Goal: Information Seeking & Learning: Compare options

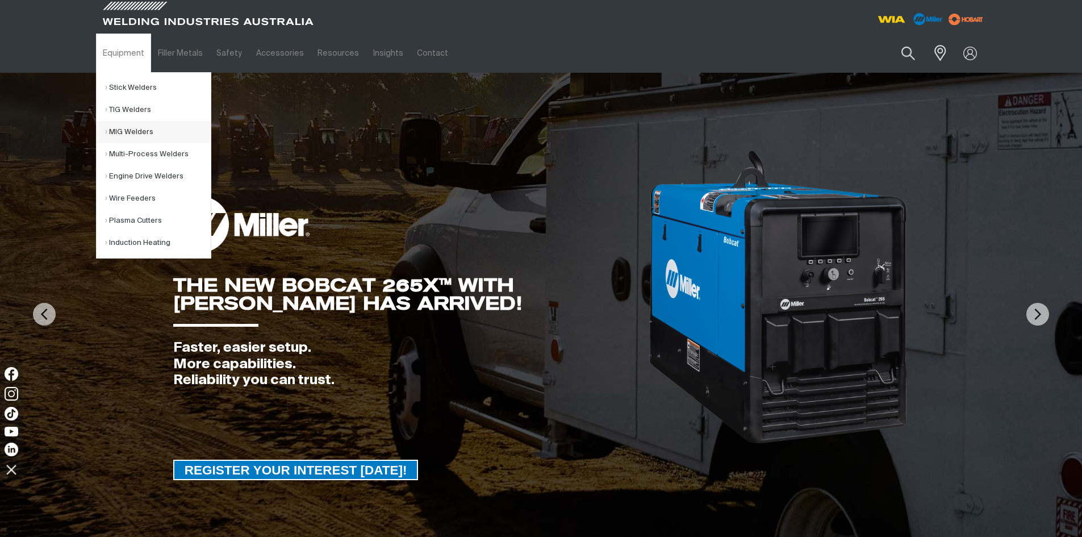
click at [122, 128] on link "MIG Welders" at bounding box center [158, 132] width 106 height 22
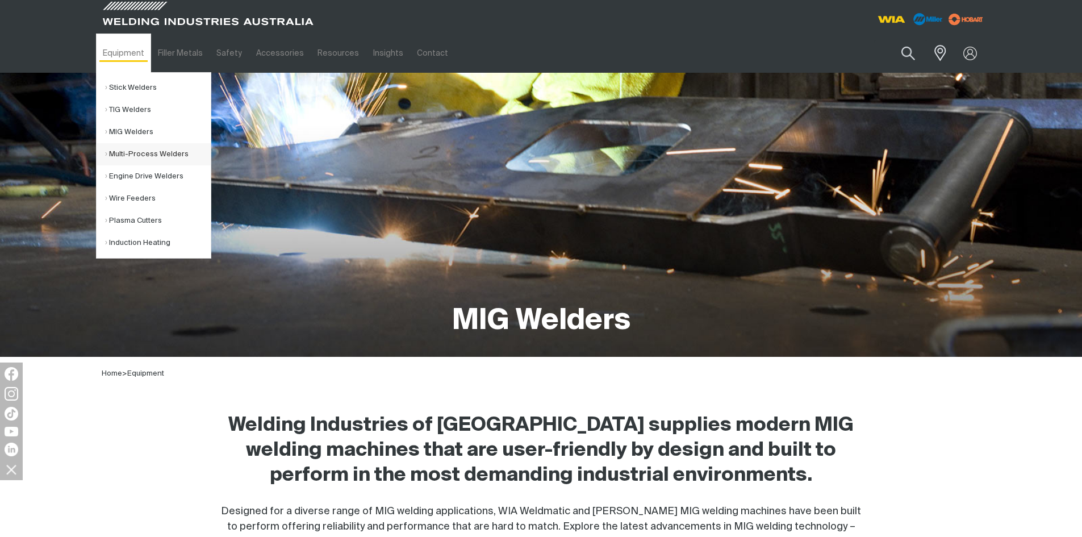
click at [130, 153] on link "Multi-Process Welders" at bounding box center [158, 154] width 106 height 22
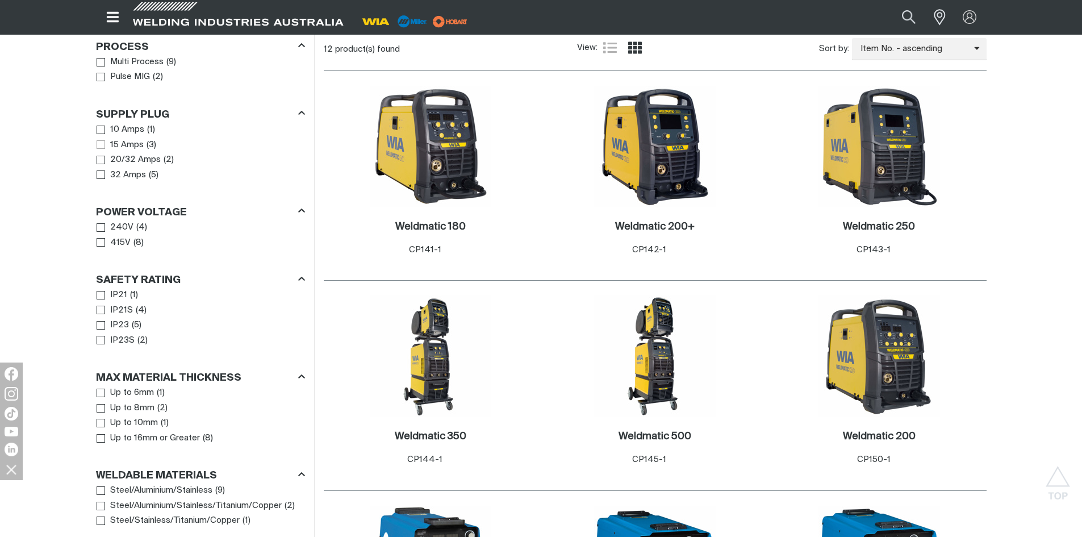
scroll to position [568, 0]
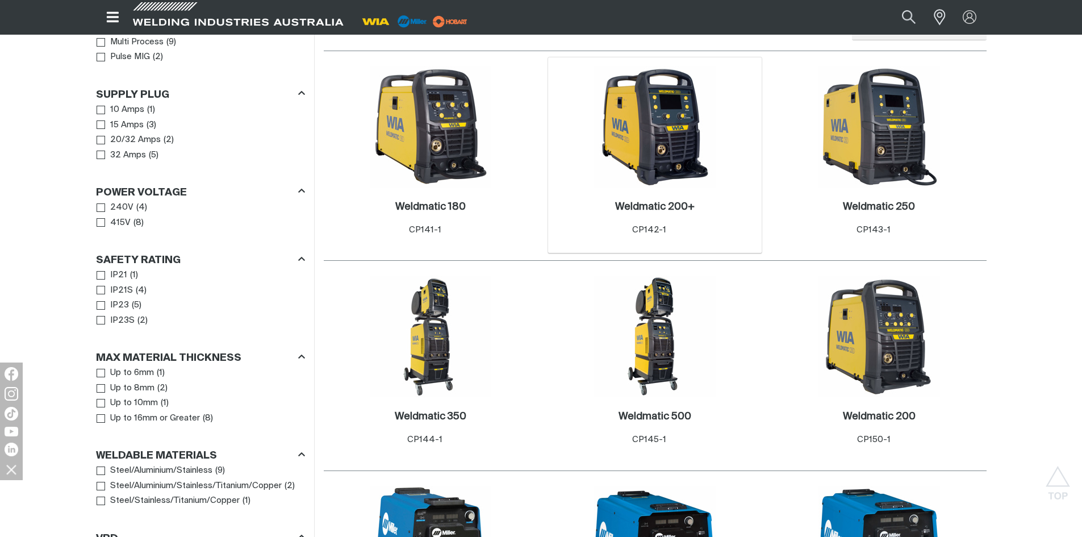
click at [647, 123] on img at bounding box center [655, 127] width 122 height 122
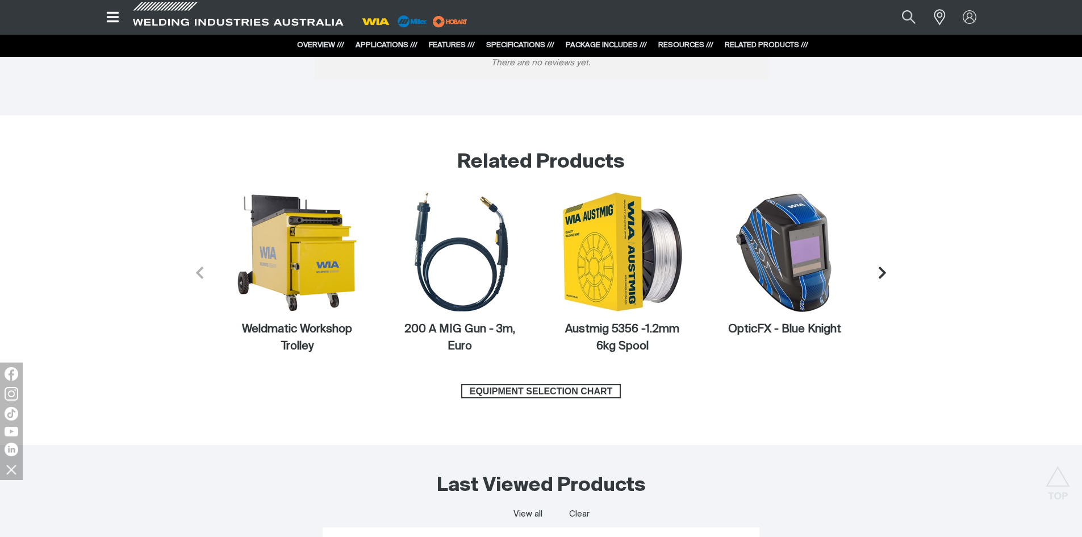
scroll to position [5511, 0]
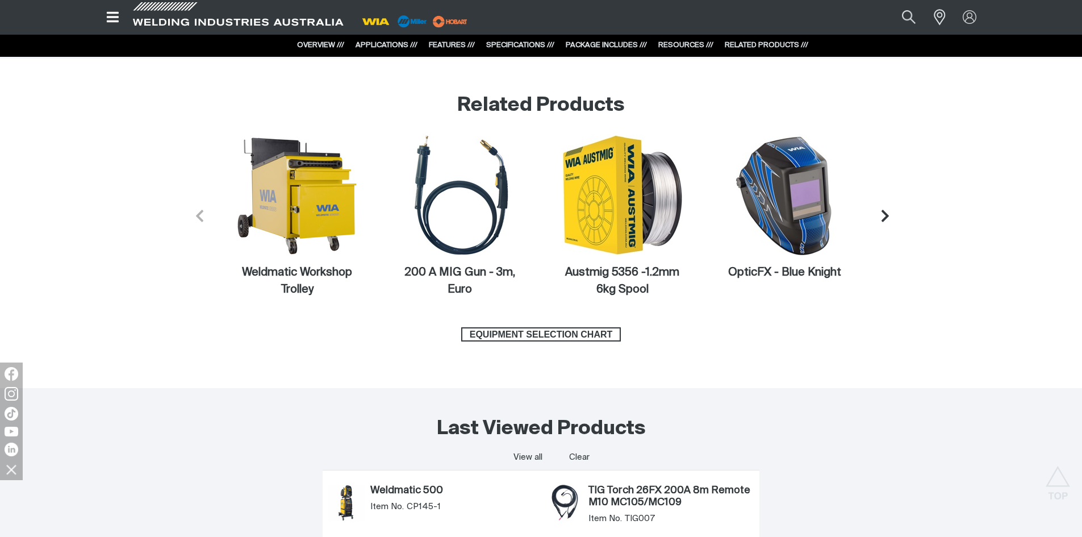
click at [882, 219] on icon "Next slide" at bounding box center [885, 216] width 14 height 14
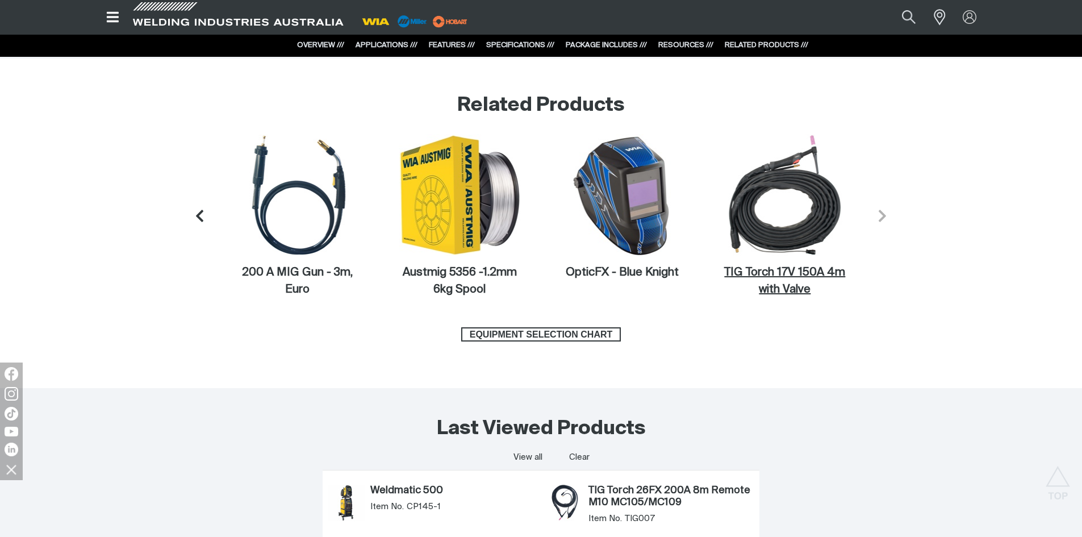
click at [792, 234] on img at bounding box center [785, 195] width 122 height 122
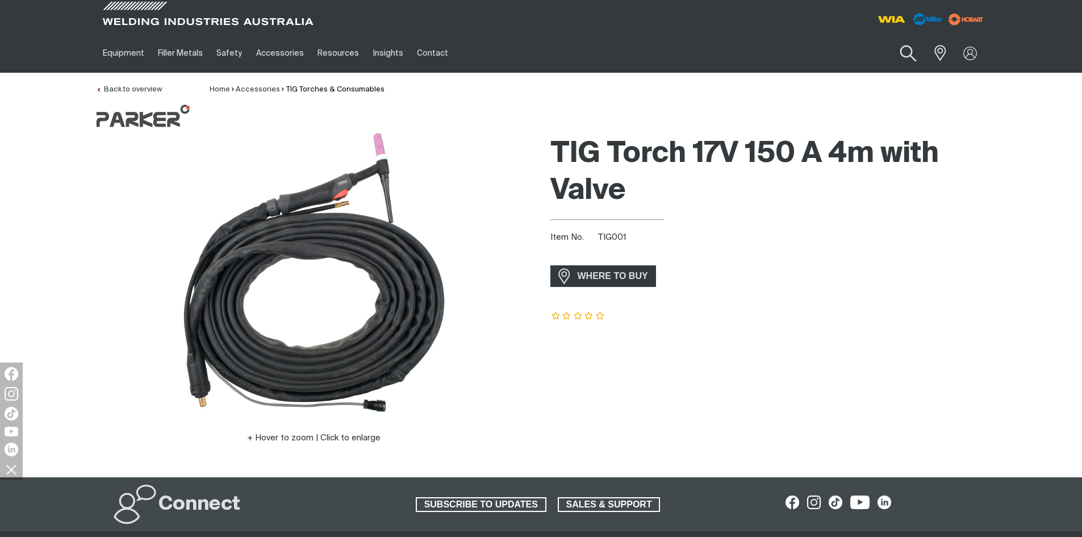
click at [907, 48] on button "Search products" at bounding box center [908, 54] width 46 height 32
click at [785, 53] on input "Search" at bounding box center [839, 53] width 175 height 26
click at [889, 40] on button "Search products" at bounding box center [908, 53] width 39 height 27
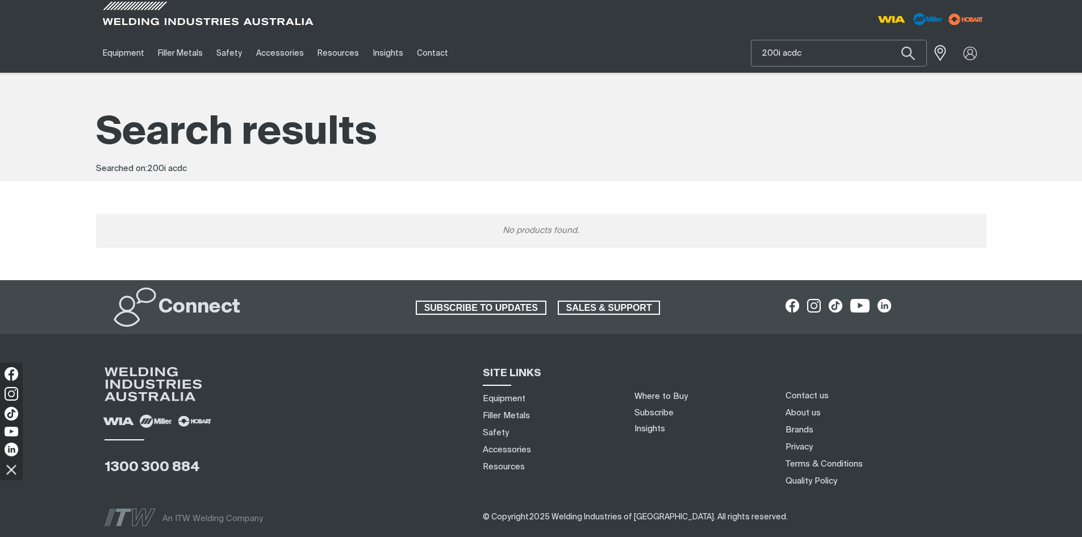
click at [810, 52] on input "200i acdc" at bounding box center [839, 53] width 175 height 26
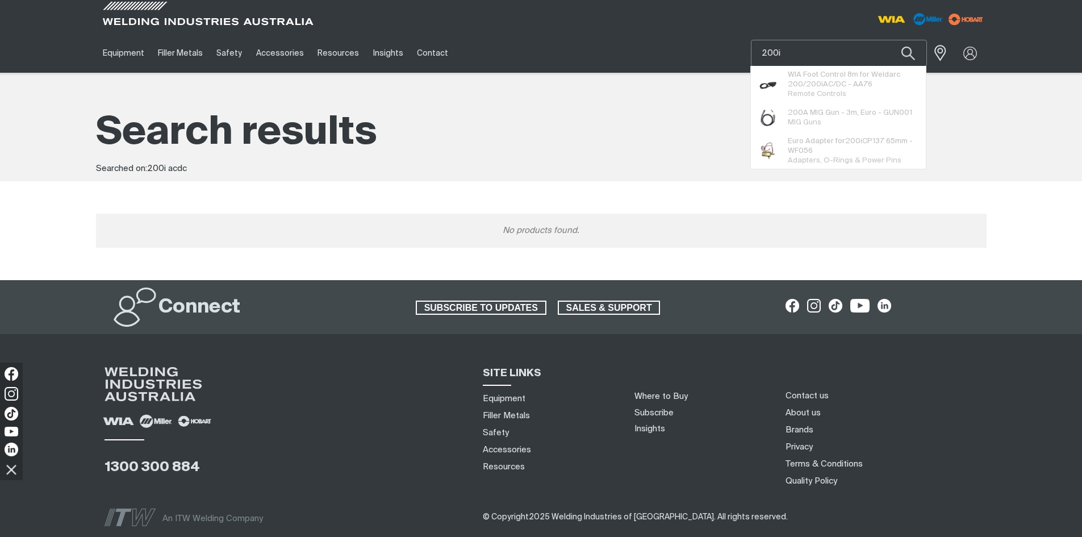
type input "200i"
click at [889, 40] on button "Search products" at bounding box center [908, 53] width 39 height 27
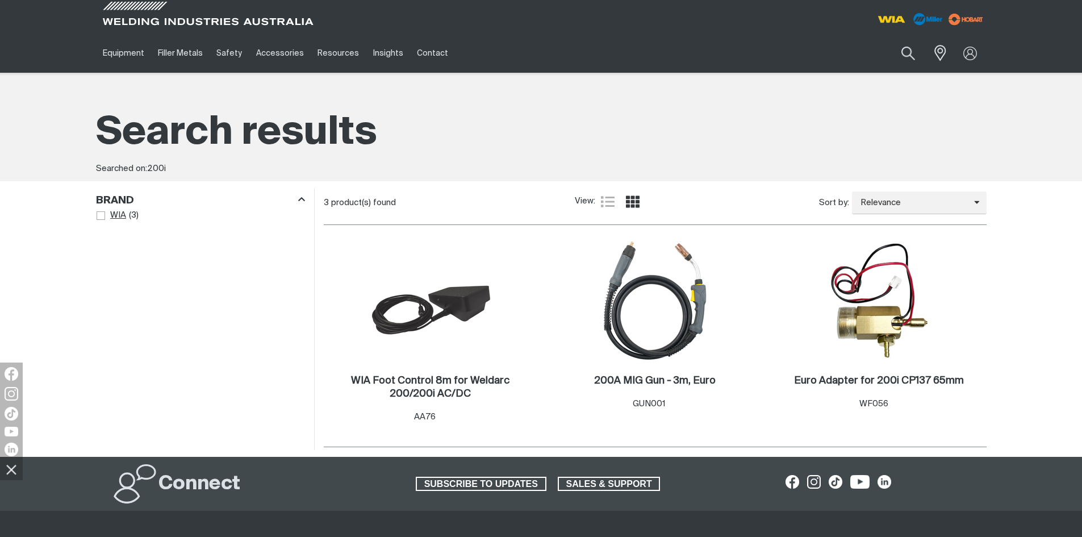
click at [116, 215] on span "WIA" at bounding box center [118, 215] width 16 height 13
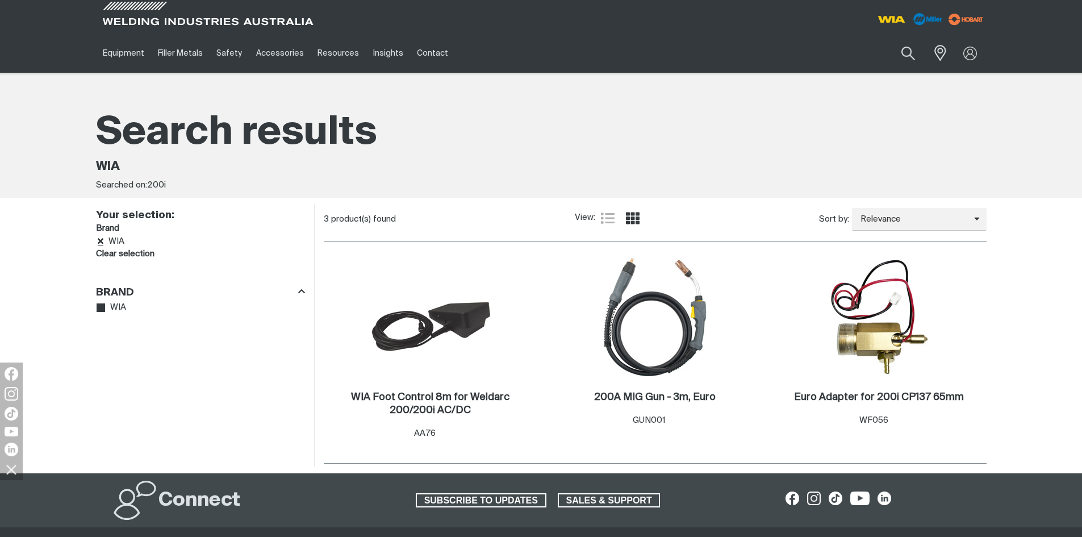
click at [102, 241] on icon "Remove WIA" at bounding box center [101, 241] width 6 height 9
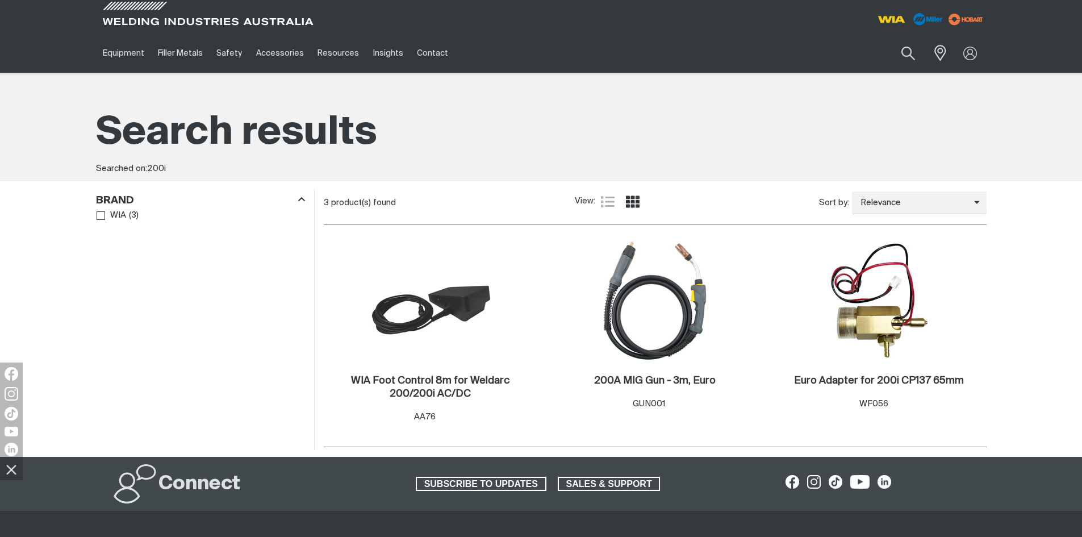
type input "200i acdc"
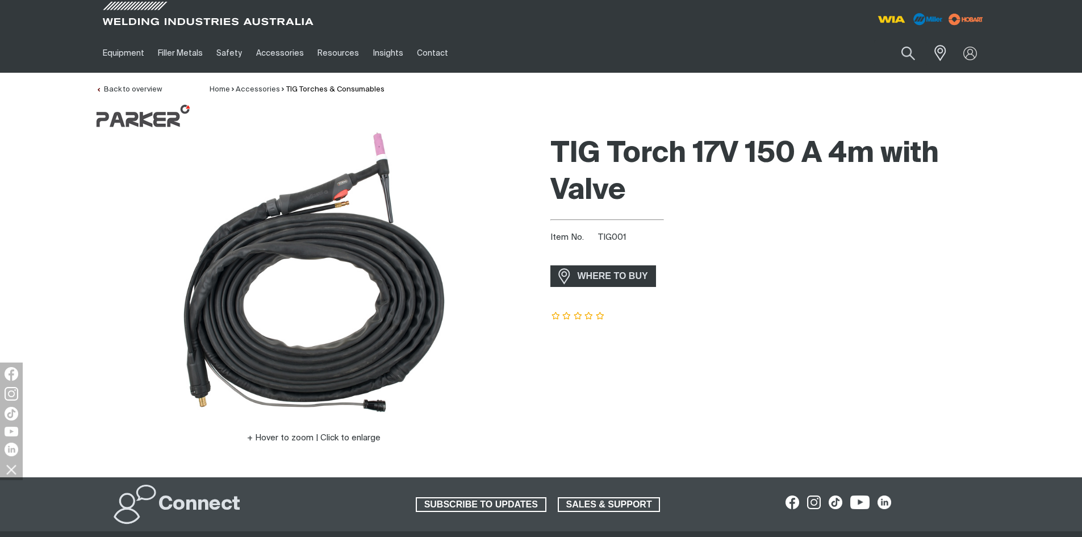
click at [617, 239] on span "TIG001" at bounding box center [612, 237] width 28 height 9
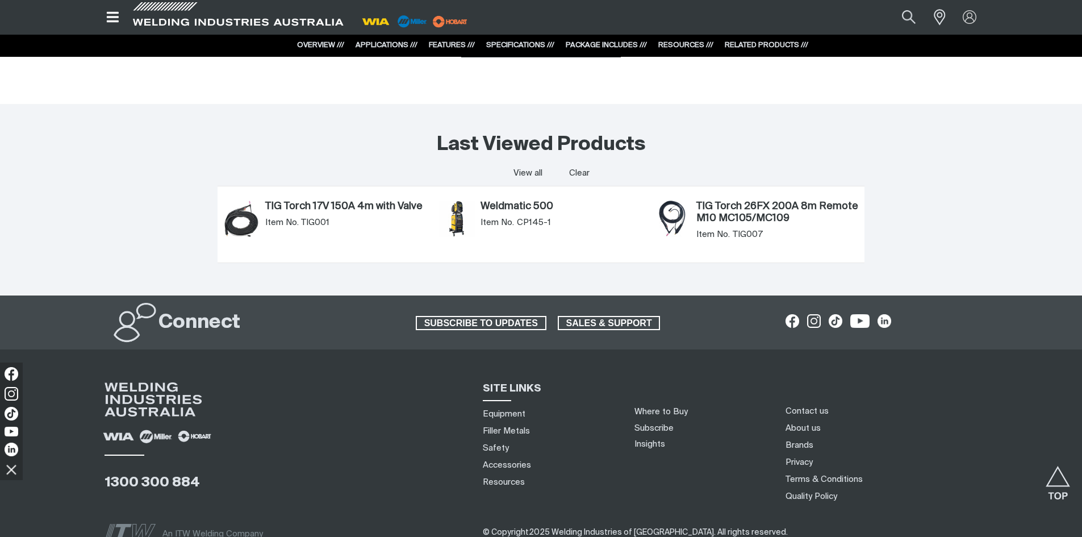
scroll to position [5739, 0]
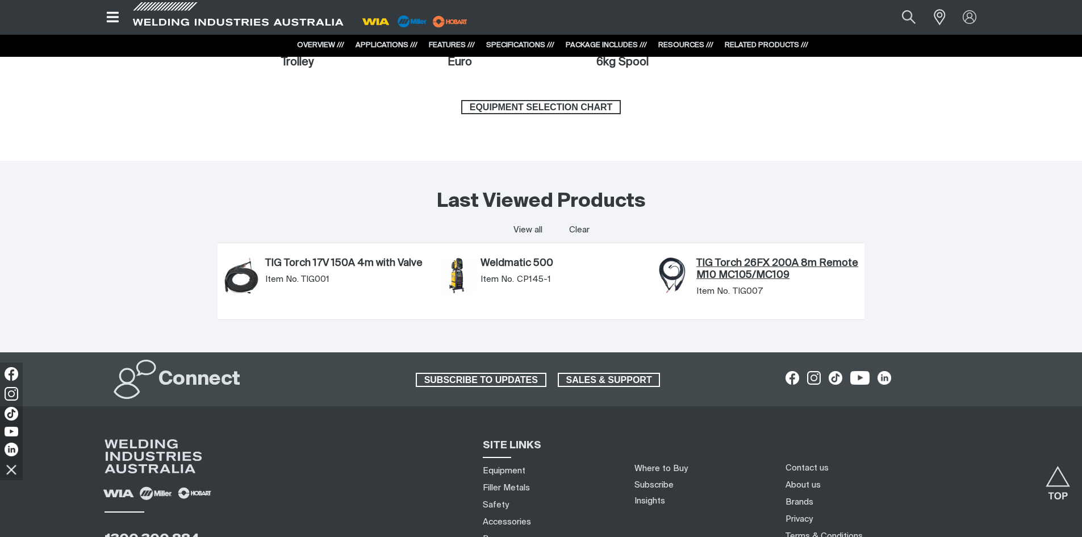
click at [738, 268] on link "TIG Torch 26FX 200A 8m Remote M10 MC105/MC109" at bounding box center [778, 269] width 163 height 24
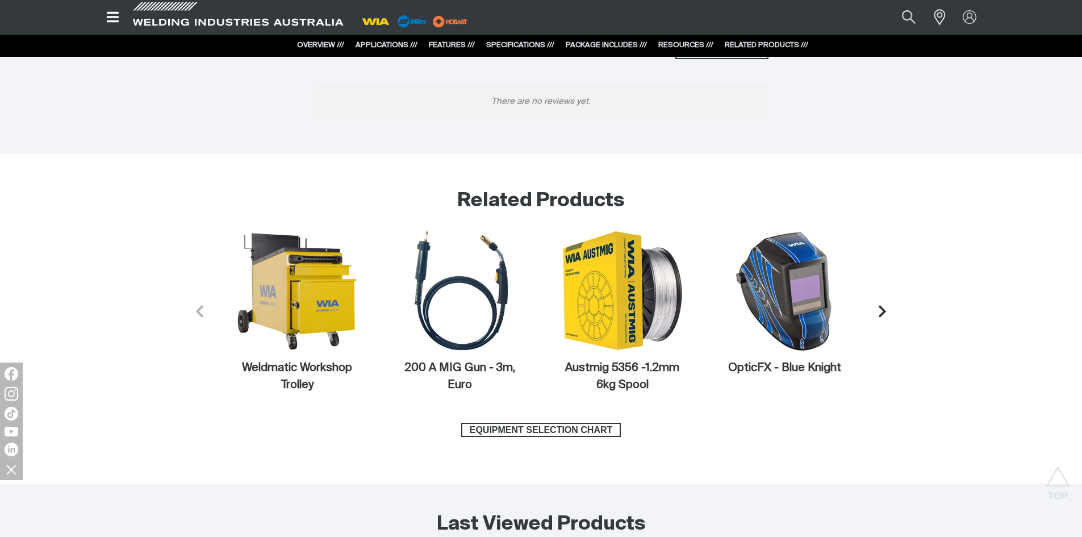
scroll to position [5739, 0]
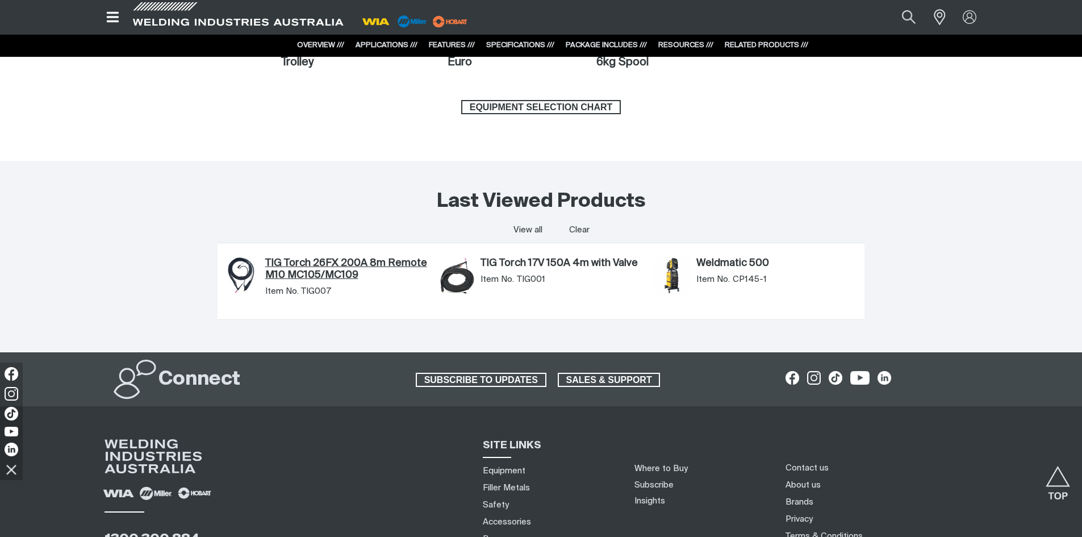
click at [316, 268] on link "TIG Torch 26FX 200A 8m Remote M10 MC105/MC109" at bounding box center [346, 269] width 163 height 24
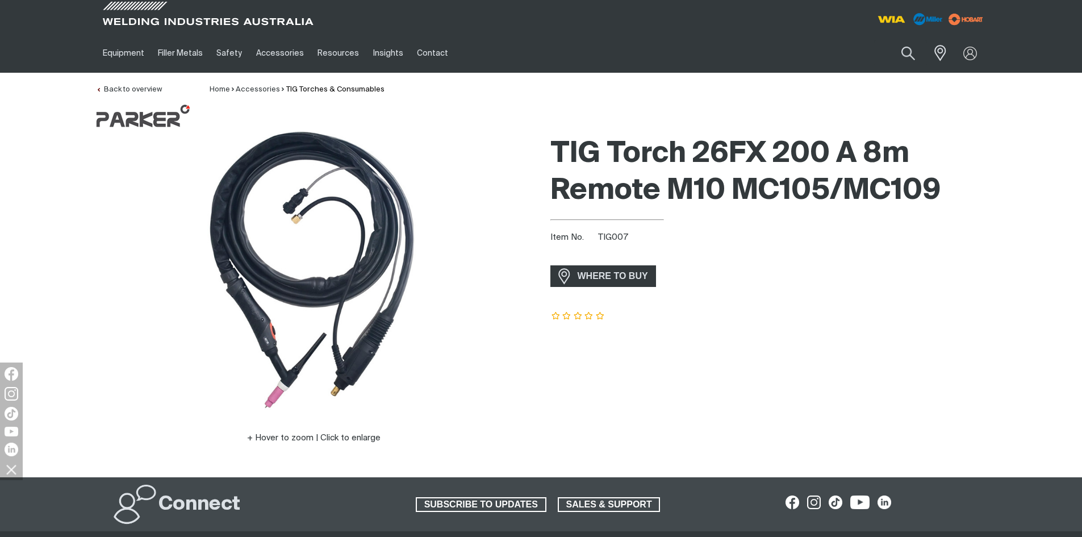
click at [270, 317] on img at bounding box center [314, 272] width 284 height 284
